Goal: Find specific page/section: Find specific page/section

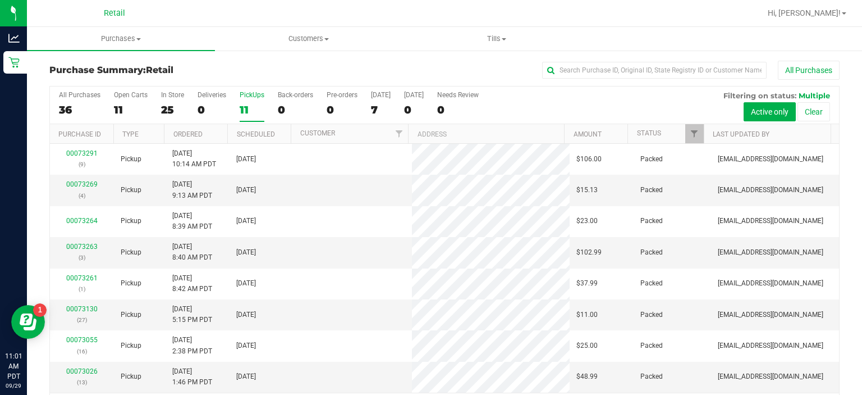
scroll to position [35, 0]
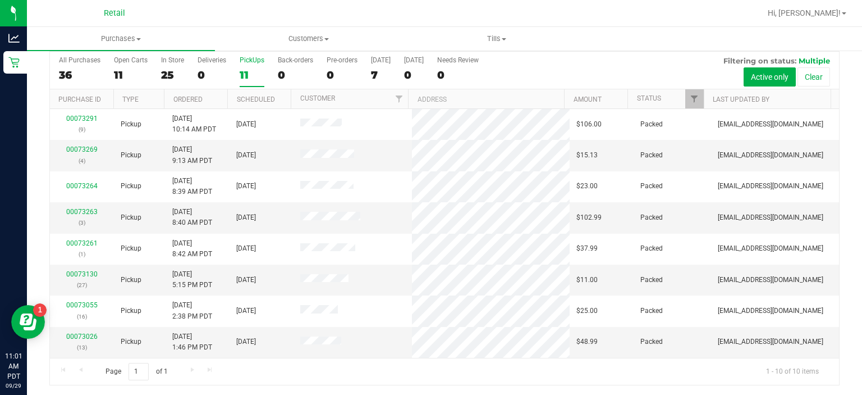
click at [250, 59] on div "PickUps" at bounding box center [252, 60] width 25 height 8
click at [0, 0] on input "PickUps 11" at bounding box center [0, 0] width 0 height 0
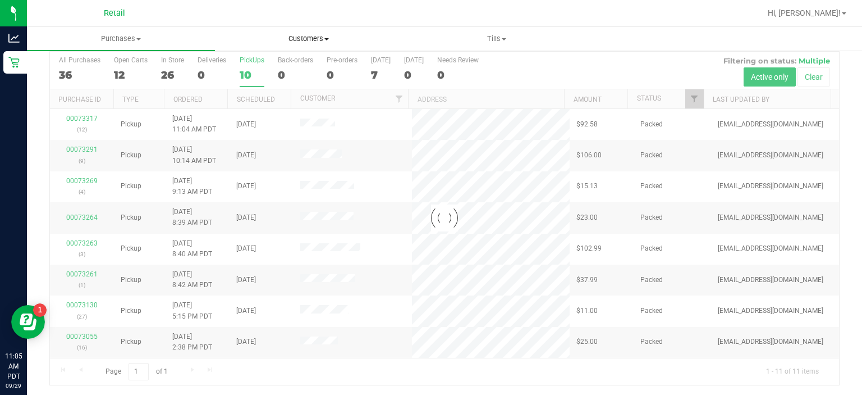
click at [324, 40] on span "Customers" at bounding box center [308, 39] width 187 height 10
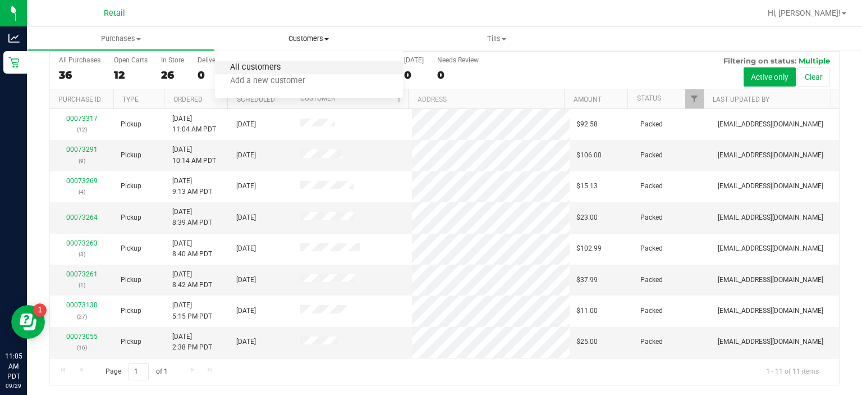
click at [270, 68] on span "All customers" at bounding box center [255, 68] width 81 height 10
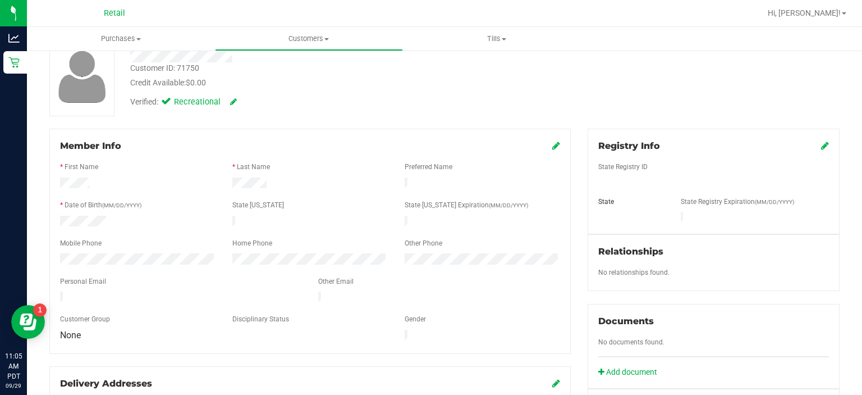
scroll to position [97, 0]
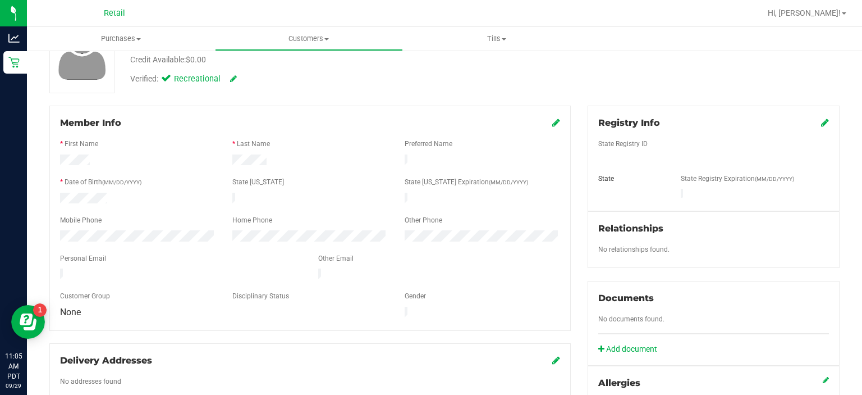
click at [133, 306] on div "None" at bounding box center [138, 311] width 172 height 11
click at [212, 314] on div "Member Info * First Name * Last Name Preferred Name * Date of Birth (MM/DD/YYYY…" at bounding box center [309, 218] width 521 height 224
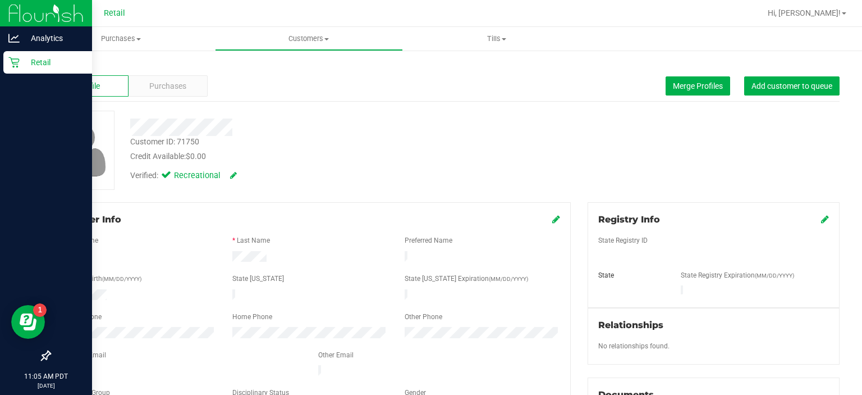
click at [15, 68] on div "Retail" at bounding box center [47, 62] width 89 height 22
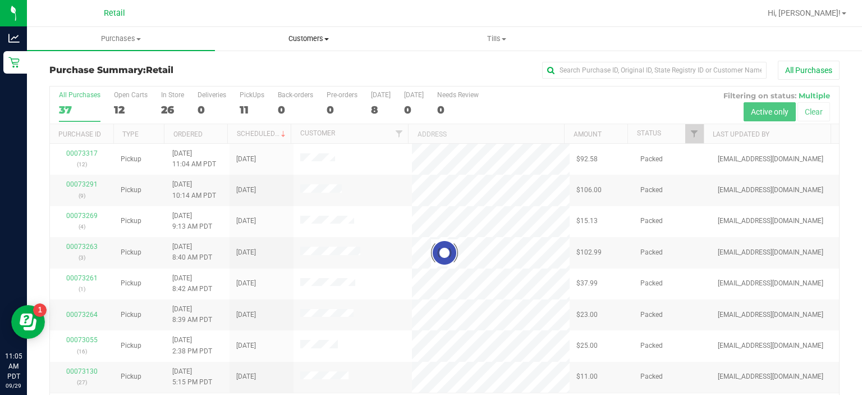
click at [310, 38] on span "Customers" at bounding box center [308, 39] width 187 height 10
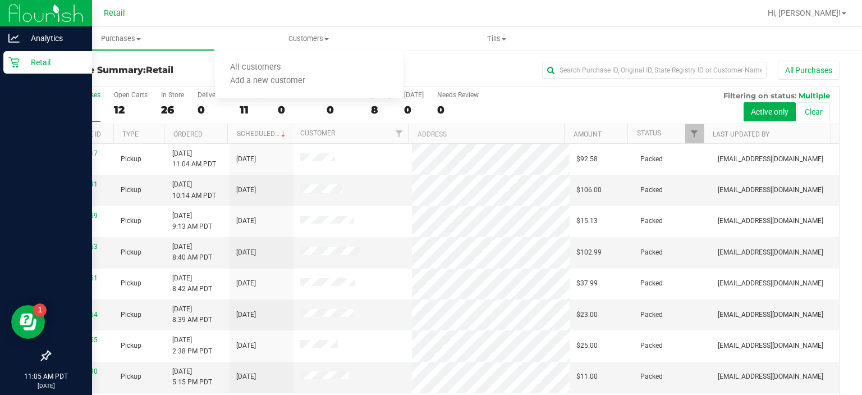
click at [12, 70] on div "Retail" at bounding box center [47, 62] width 89 height 22
